Goal: Task Accomplishment & Management: Manage account settings

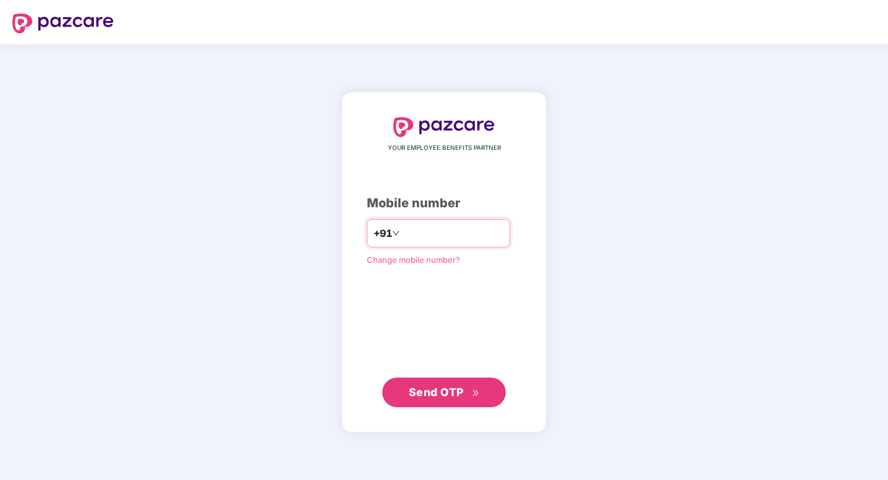
type input "**********"
click at [443, 400] on button "Send OTP" at bounding box center [444, 393] width 124 height 30
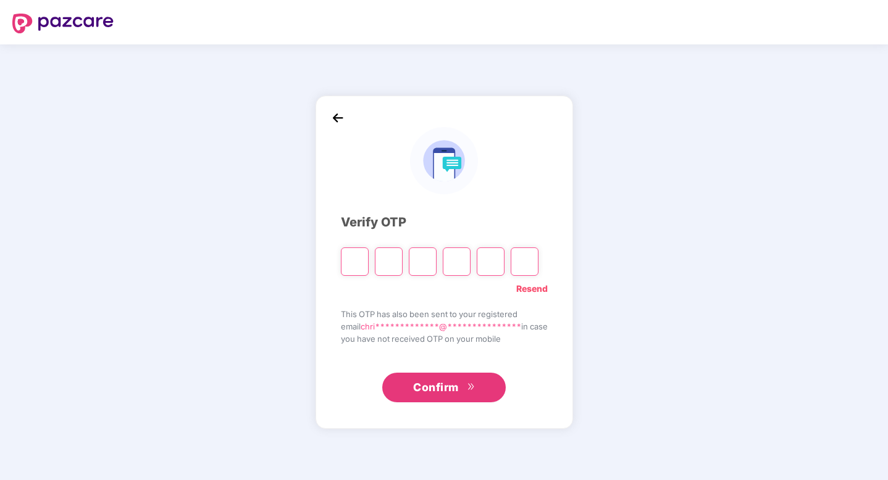
paste input "*"
type input "*"
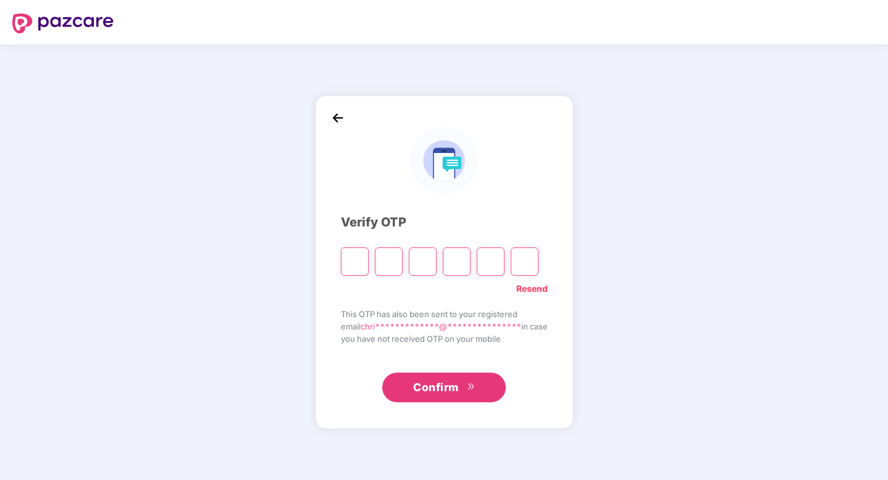
type input "*"
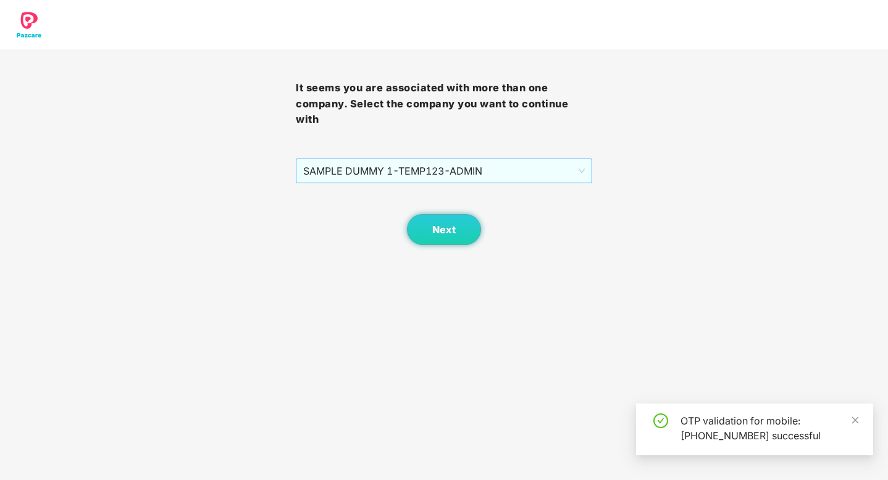
click at [491, 161] on span "SAMPLE DUMMY 1 - TEMP123 - ADMIN" at bounding box center [443, 170] width 281 height 23
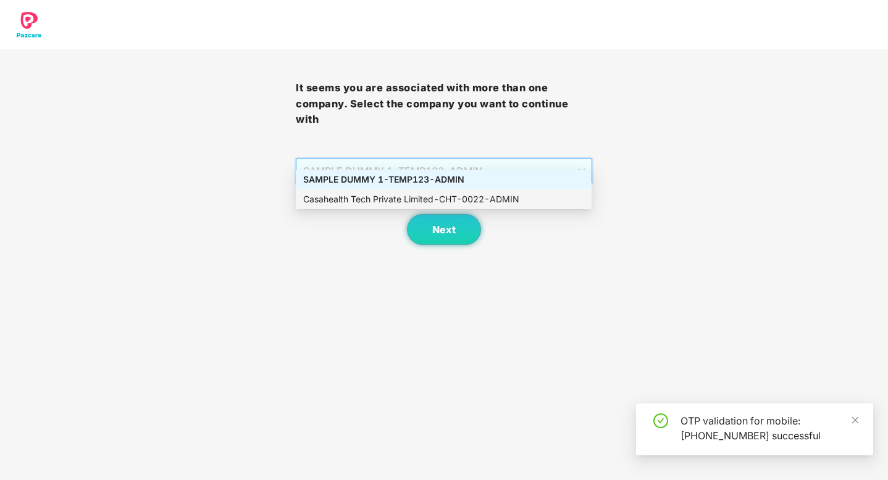
click at [490, 202] on div "Casahealth Tech Private Limited - CHT-0022 - ADMIN" at bounding box center [443, 200] width 281 height 14
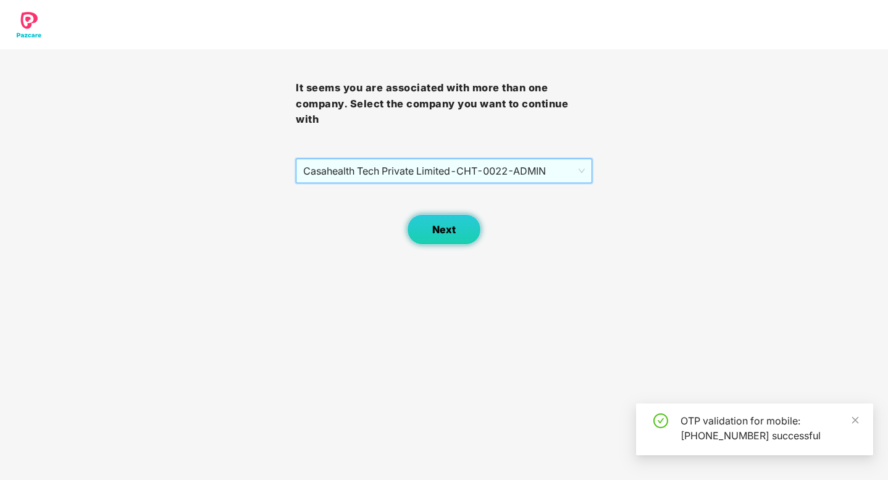
click at [455, 214] on button "Next" at bounding box center [444, 229] width 74 height 31
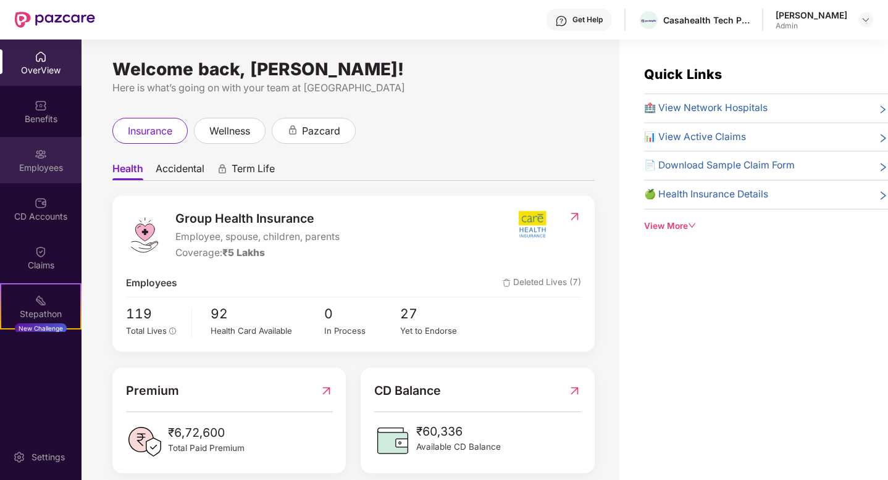
click at [40, 162] on div "Employees" at bounding box center [41, 168] width 82 height 12
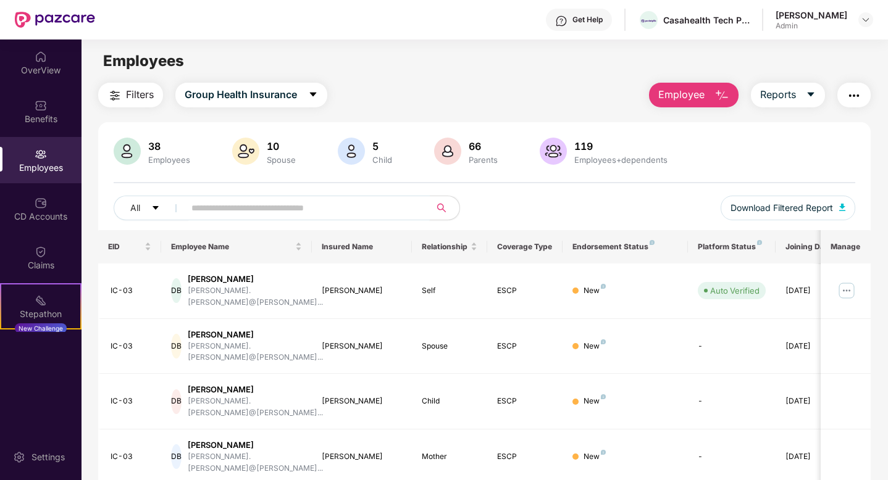
click at [263, 204] on input "text" at bounding box center [302, 208] width 222 height 19
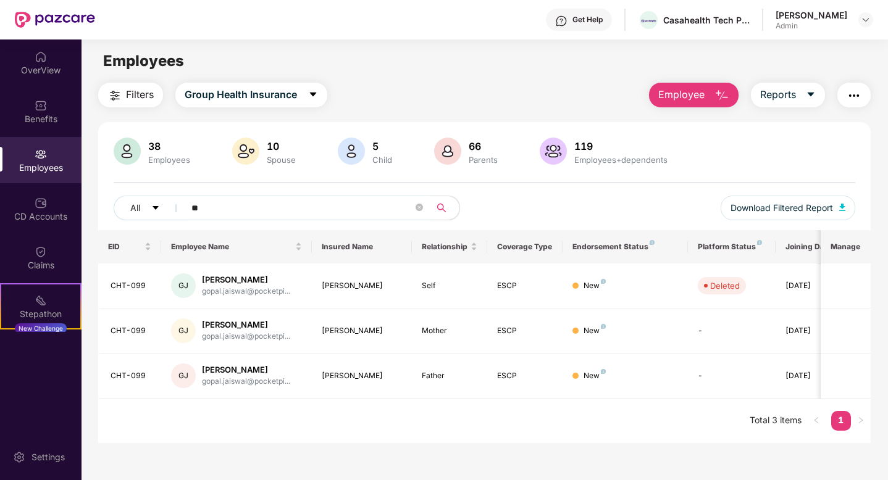
type input "*"
type input "*****"
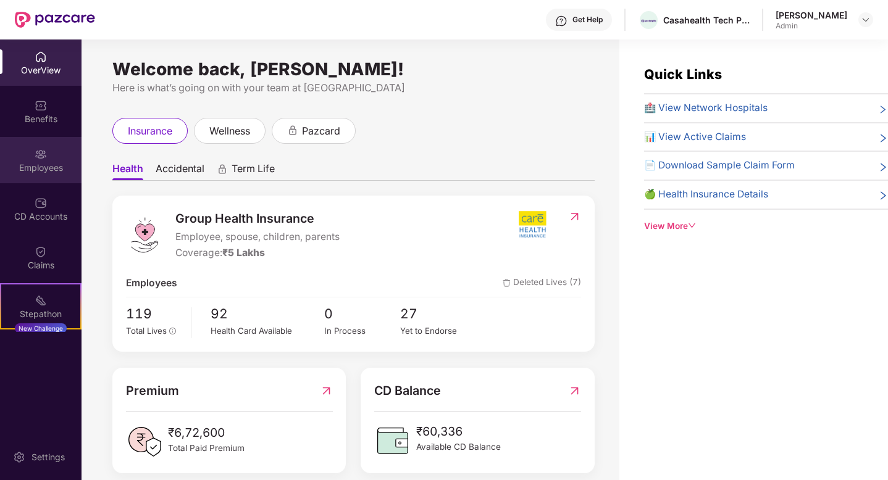
click at [43, 161] on div "Employees" at bounding box center [41, 160] width 82 height 46
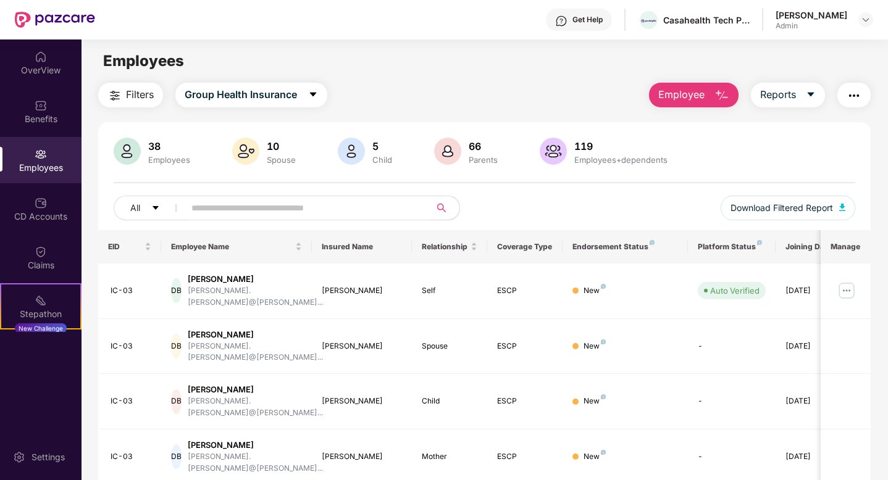
click at [252, 213] on input "text" at bounding box center [302, 208] width 222 height 19
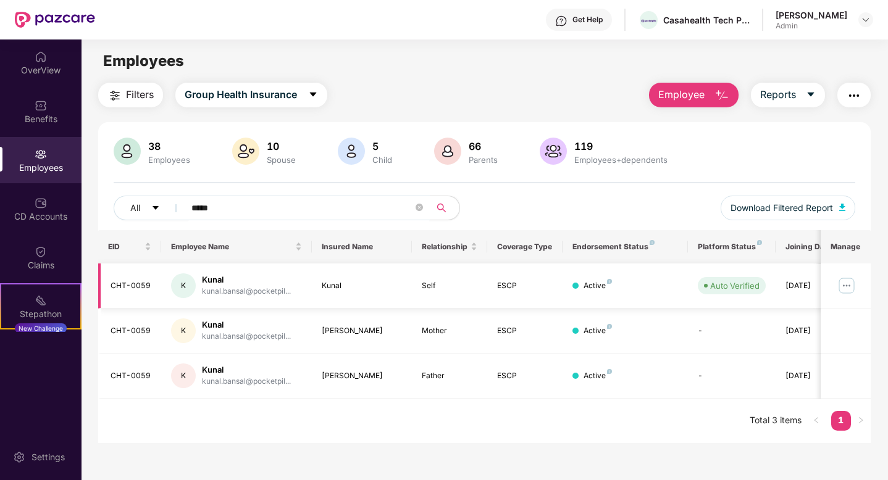
type input "*****"
click at [845, 283] on img at bounding box center [847, 286] width 20 height 20
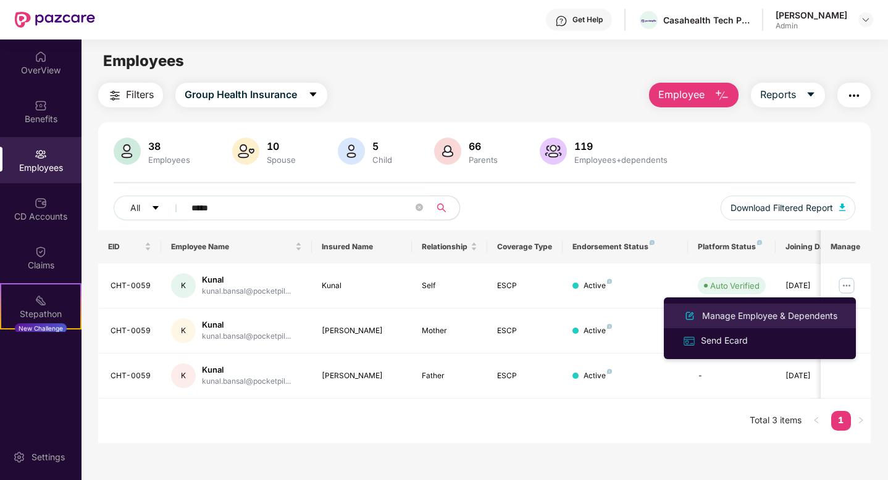
click at [755, 316] on div "Manage Employee & Dependents" at bounding box center [770, 316] width 140 height 14
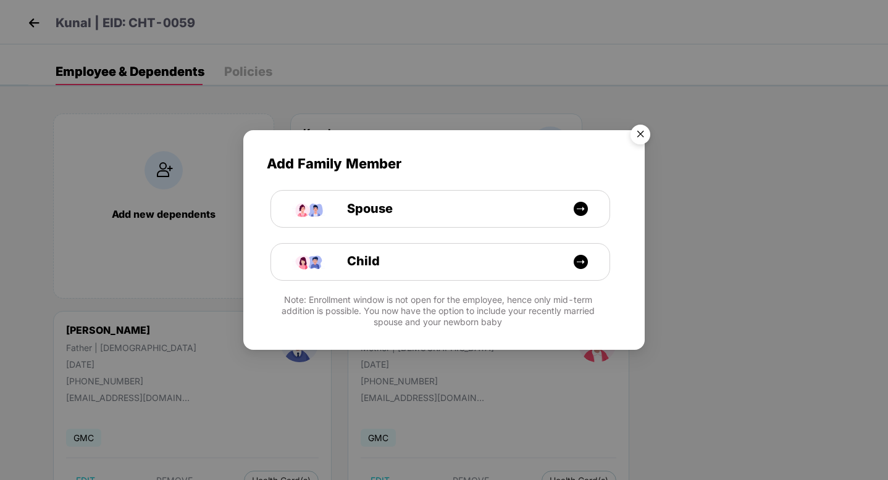
click at [639, 127] on img "Close" at bounding box center [640, 136] width 35 height 35
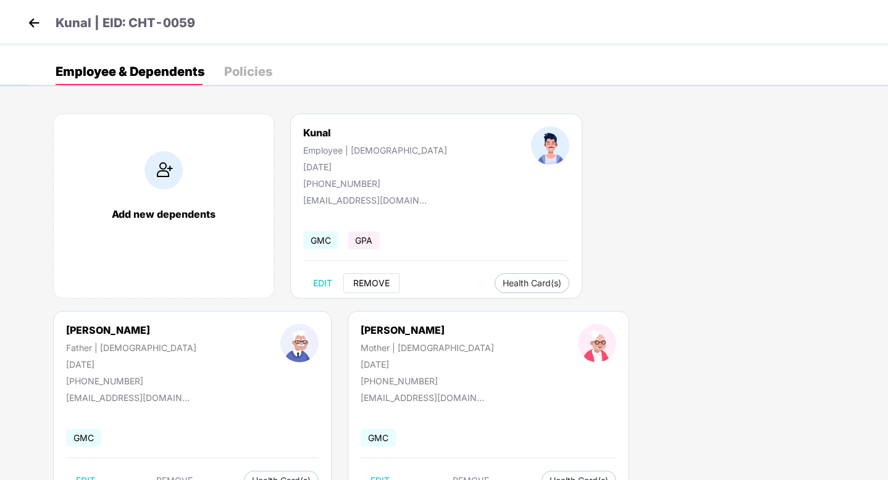
click at [374, 283] on span "REMOVE" at bounding box center [371, 284] width 36 height 10
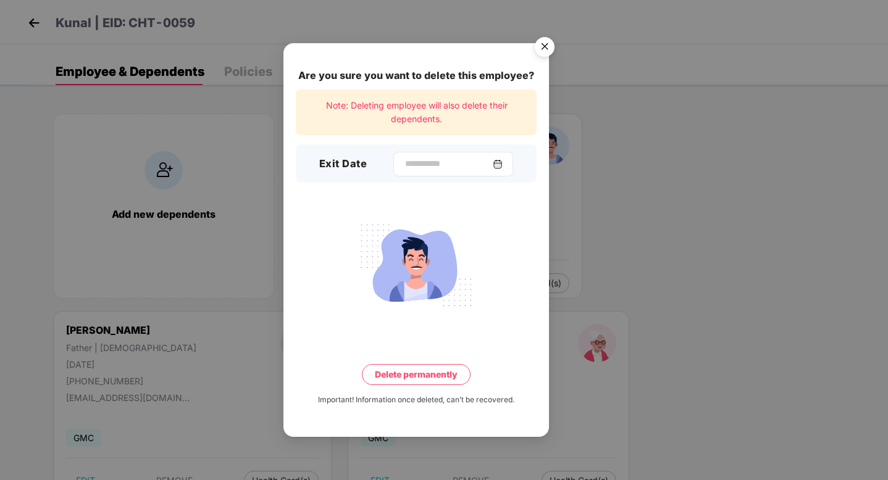
click at [500, 163] on img at bounding box center [498, 164] width 10 height 10
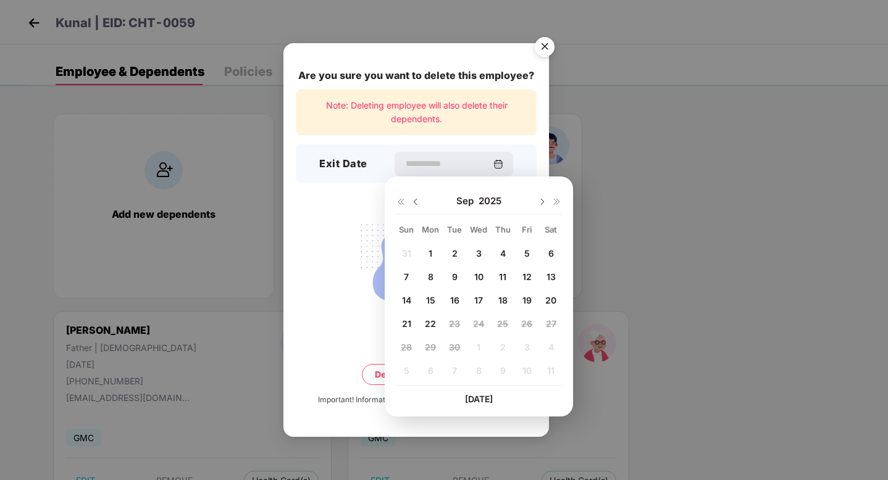
click at [528, 298] on span "19" at bounding box center [526, 300] width 9 height 10
type input "**********"
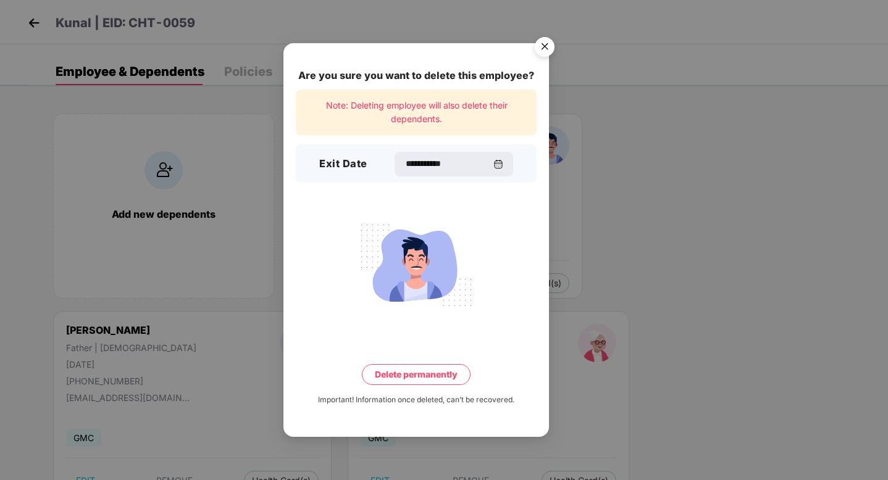
click at [441, 372] on button "Delete permanently" at bounding box center [416, 374] width 109 height 21
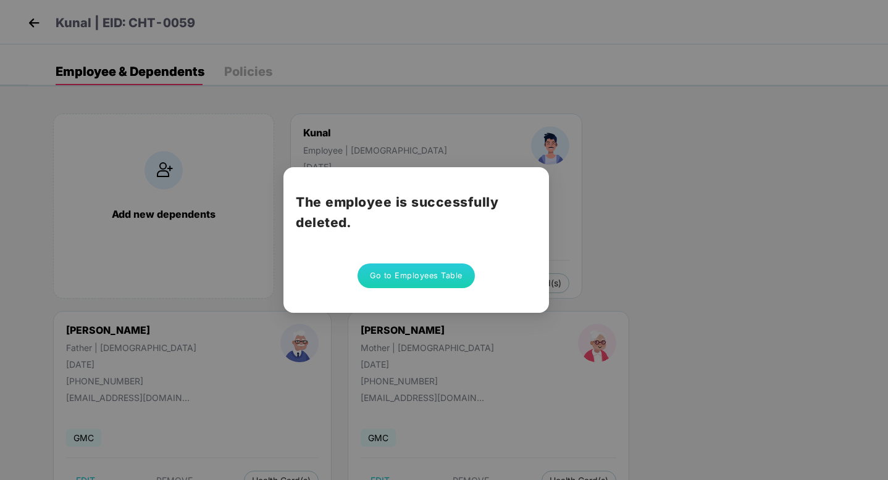
click at [427, 269] on button "Go to Employees Table" at bounding box center [416, 276] width 117 height 25
